Goal: Navigation & Orientation: Find specific page/section

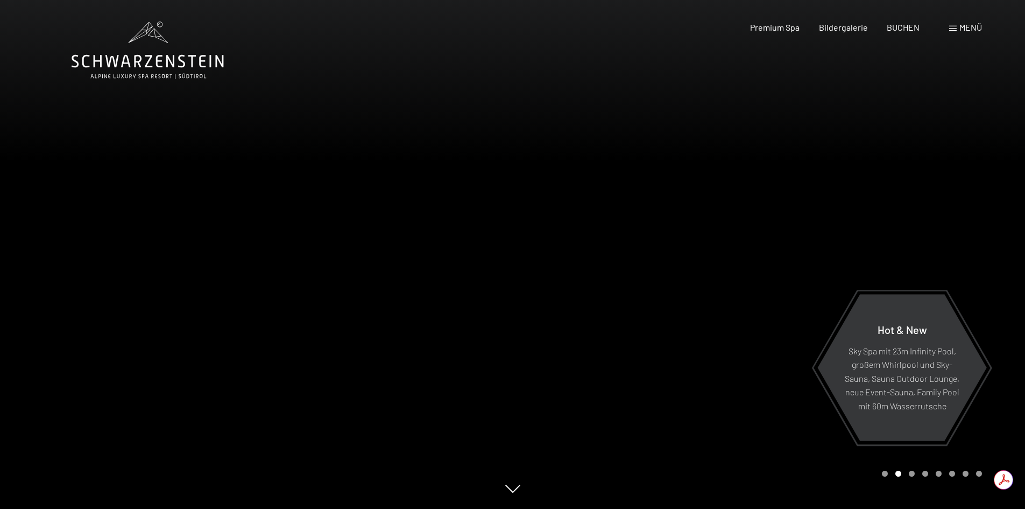
click at [962, 25] on span "Menü" at bounding box center [971, 27] width 23 height 10
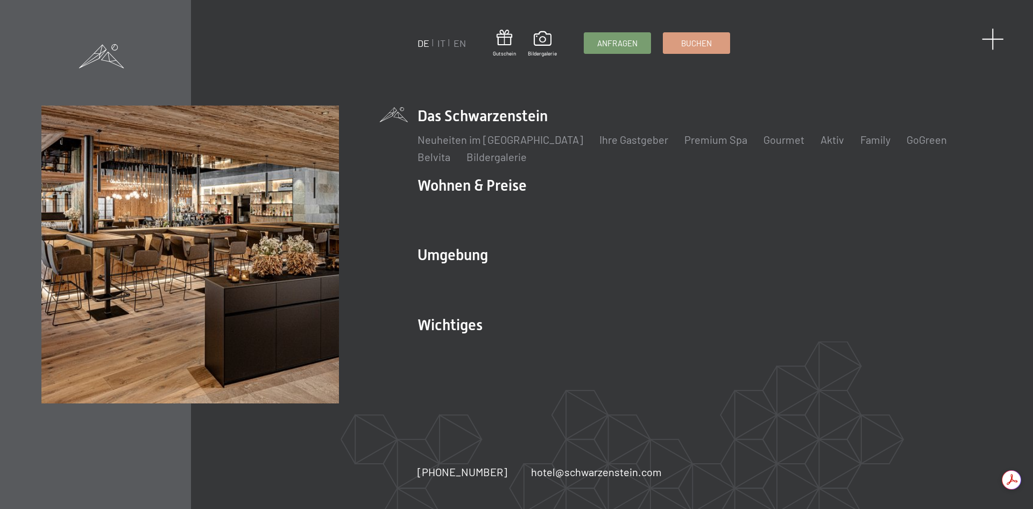
click at [993, 37] on span at bounding box center [993, 39] width 22 height 22
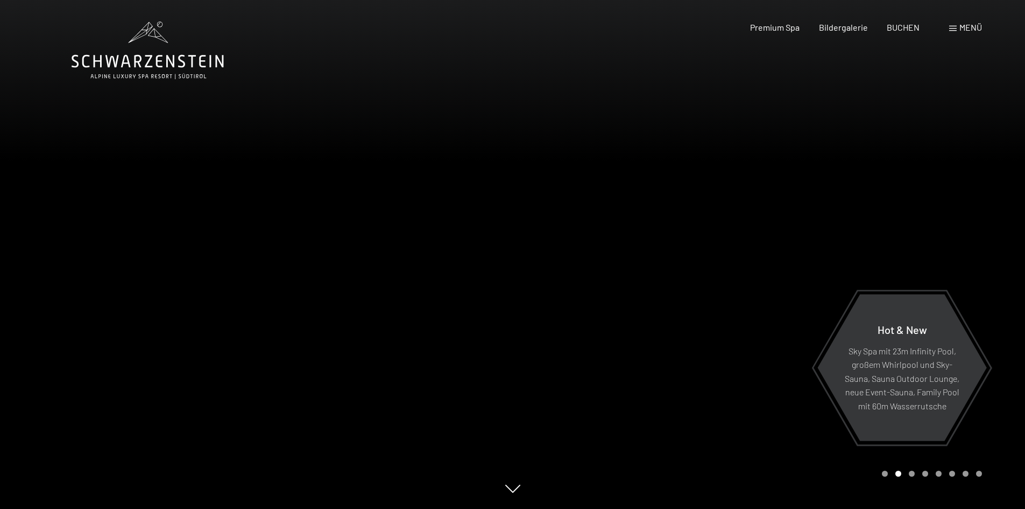
click at [958, 28] on div "Menü" at bounding box center [965, 28] width 33 height 12
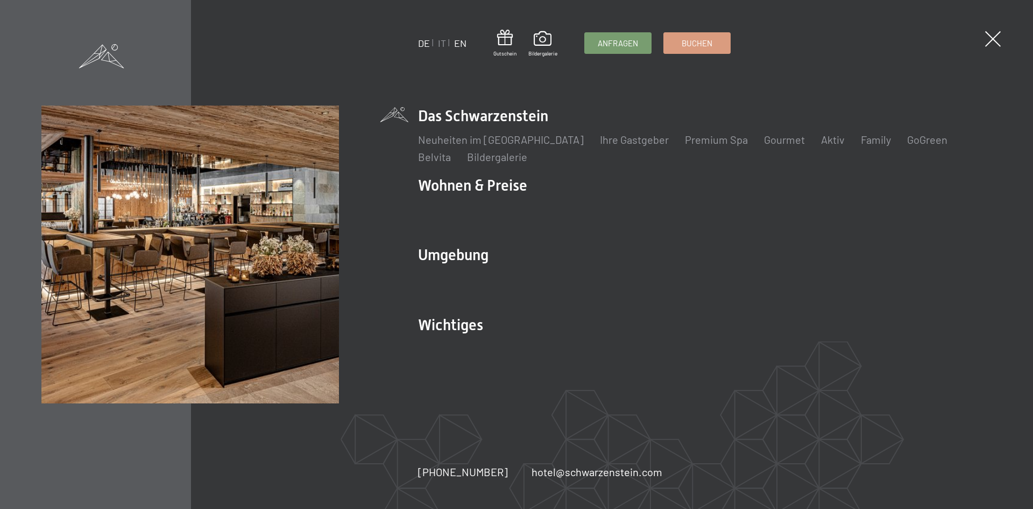
click at [456, 43] on link "EN" at bounding box center [460, 43] width 12 height 12
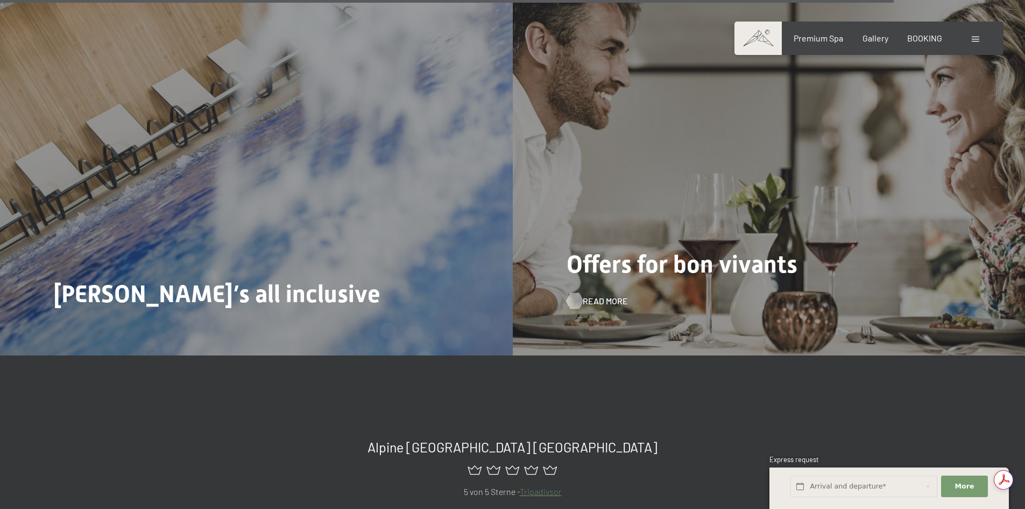
click at [592, 295] on span "Read more" at bounding box center [605, 301] width 45 height 12
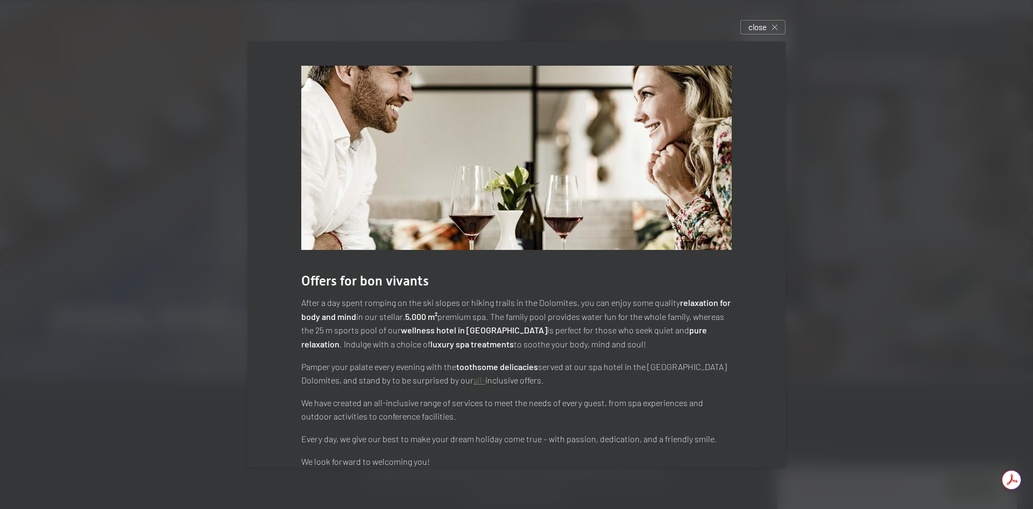
click at [765, 23] on span "close" at bounding box center [758, 27] width 18 height 11
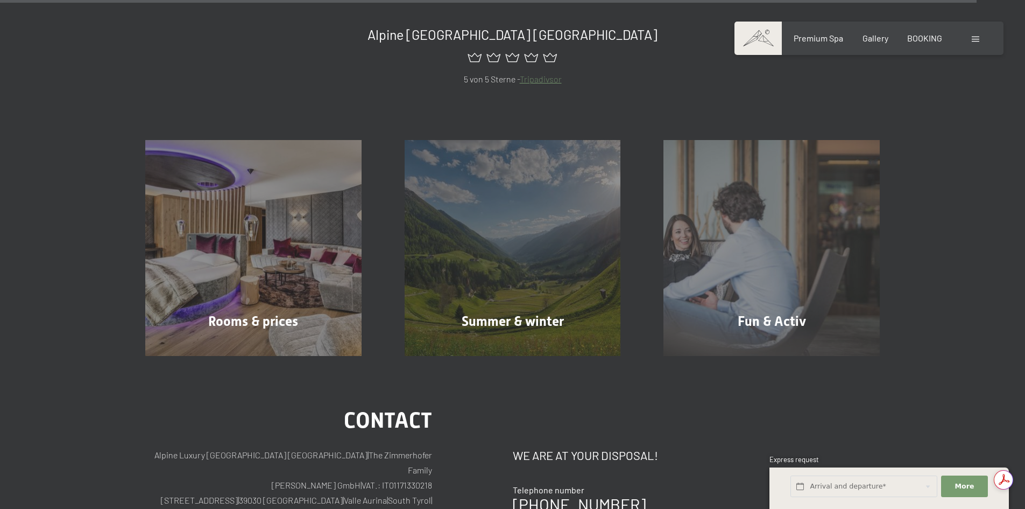
scroll to position [5221, 0]
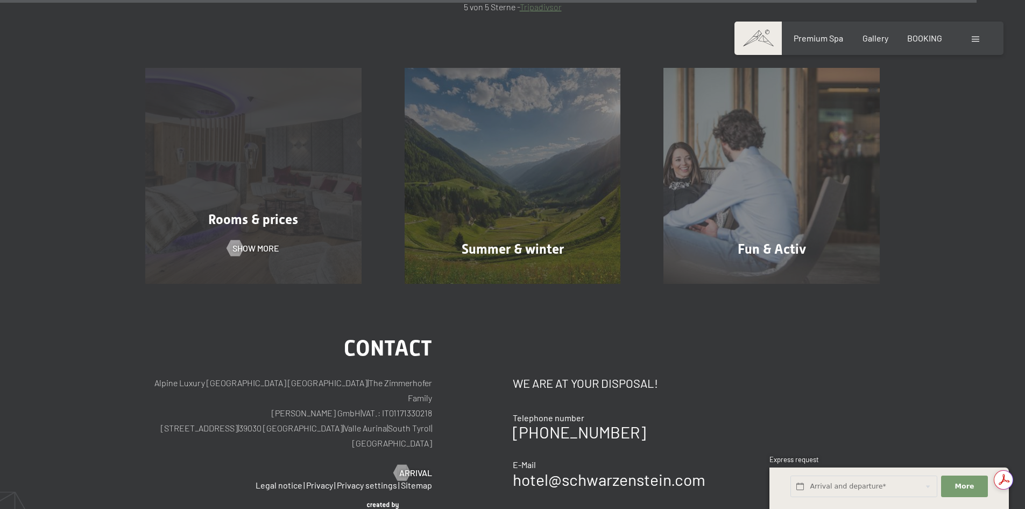
click at [267, 212] on span "Rooms & prices" at bounding box center [253, 220] width 90 height 16
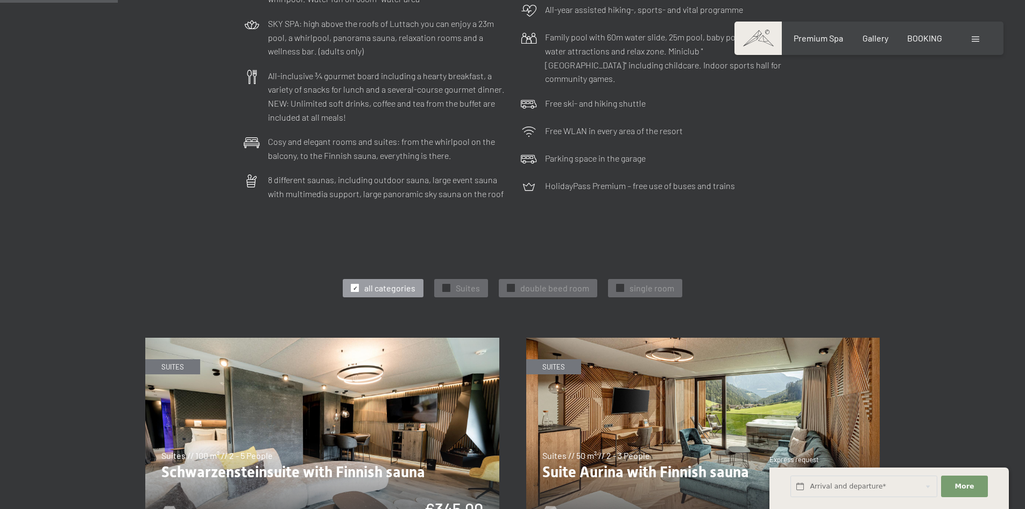
scroll to position [431, 0]
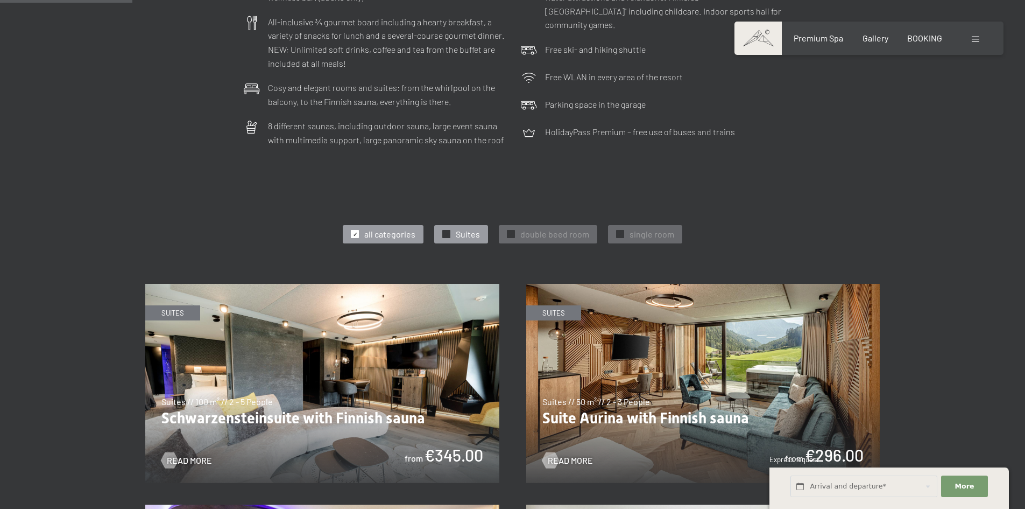
click at [468, 228] on span "Suites" at bounding box center [468, 234] width 24 height 12
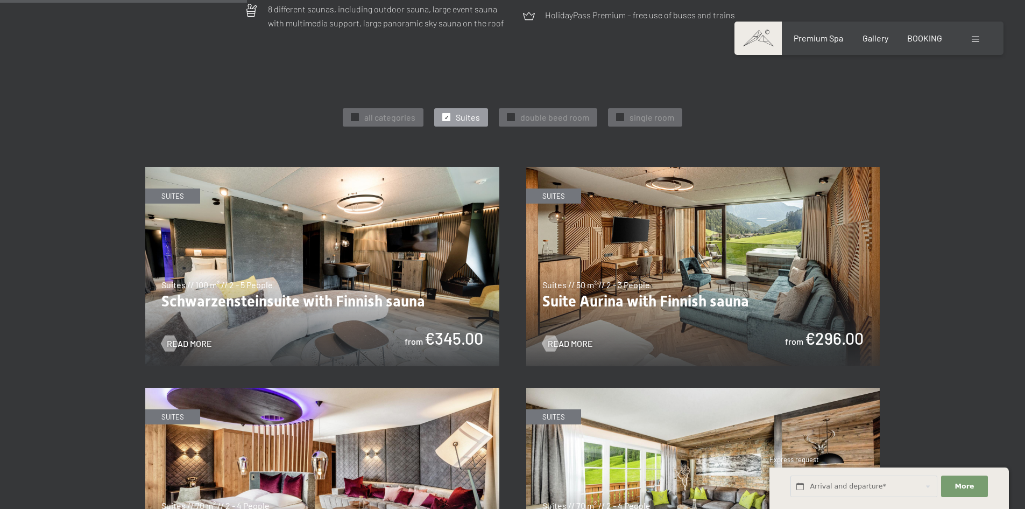
scroll to position [538, 0]
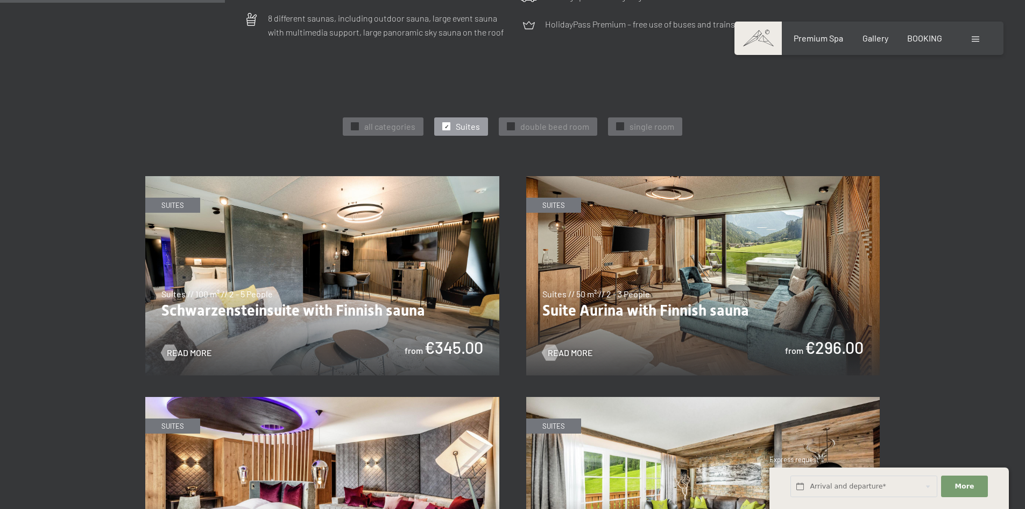
click at [776, 237] on img at bounding box center [703, 275] width 354 height 199
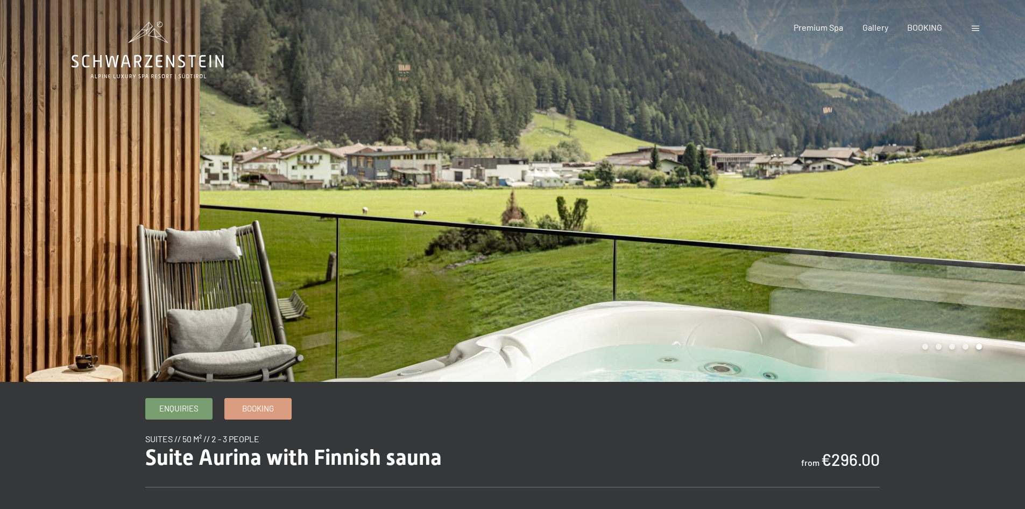
click at [156, 51] on icon at bounding box center [148, 51] width 152 height 58
